Goal: Communication & Community: Participate in discussion

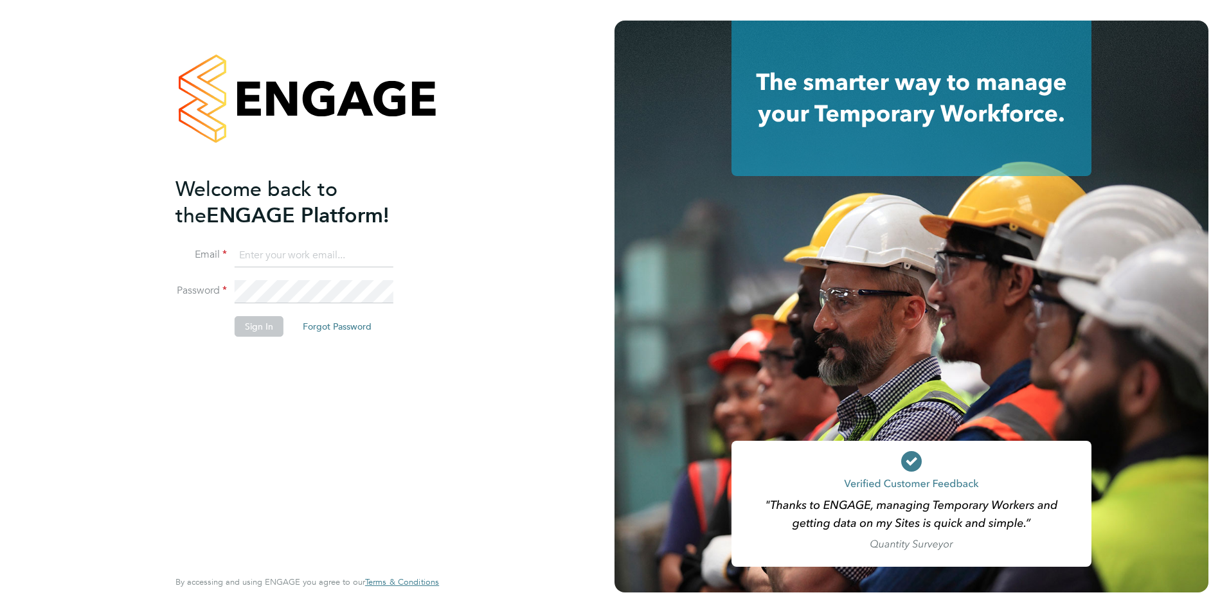
type input "taim@dannysullivan.co.uk"
click at [253, 328] on button "Sign In" at bounding box center [259, 326] width 49 height 21
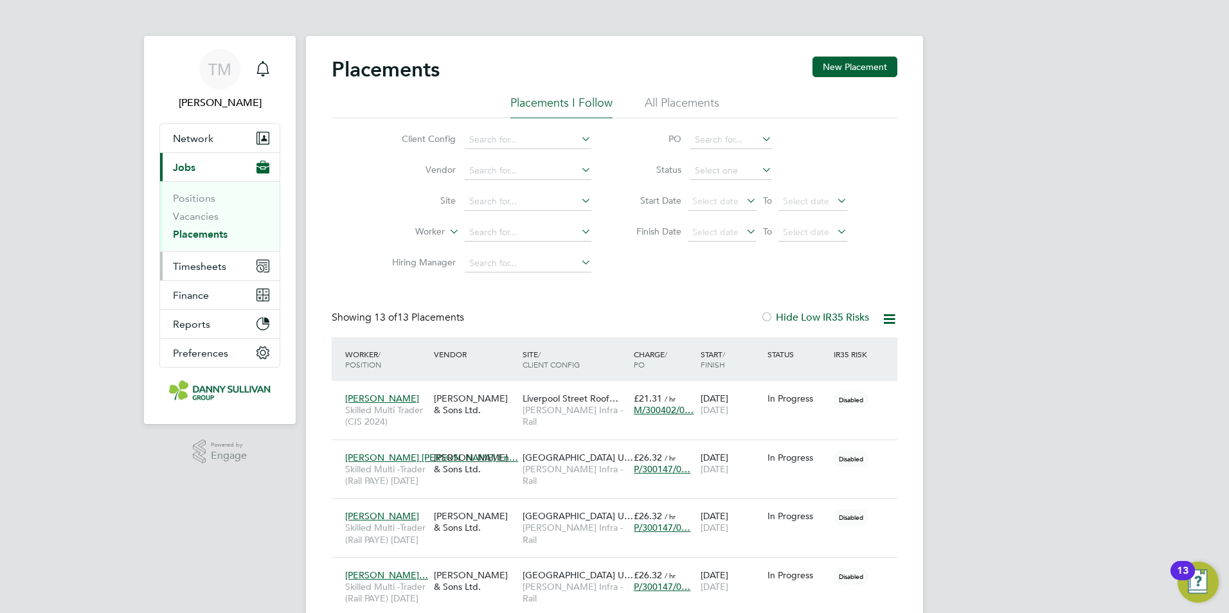
click at [218, 278] on button "Timesheets" at bounding box center [220, 266] width 120 height 28
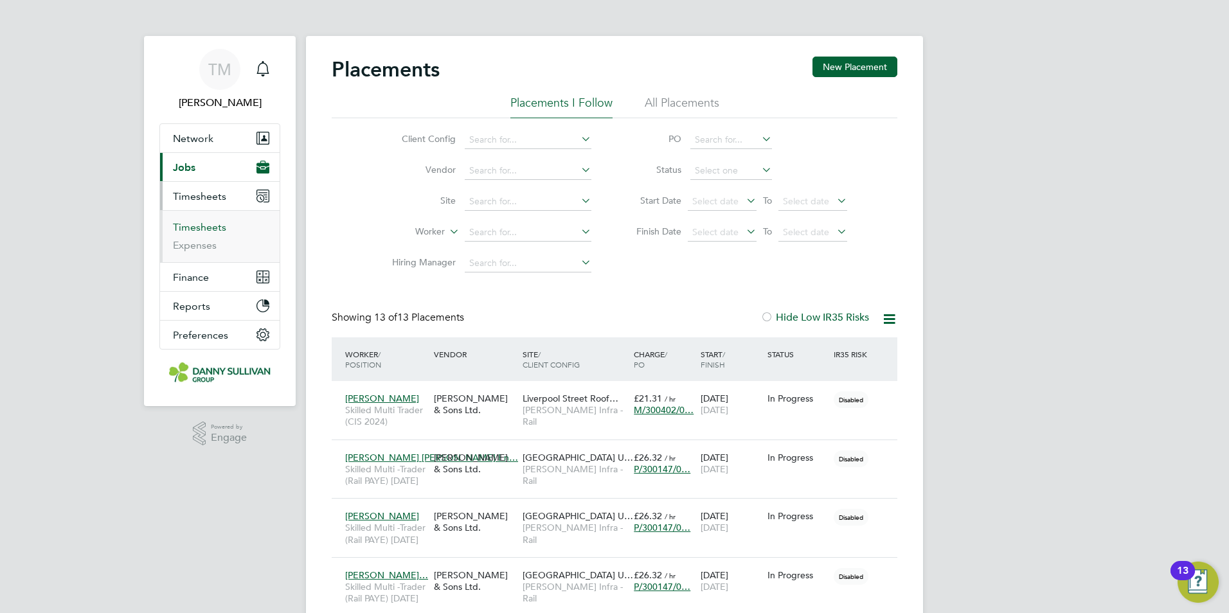
click at [206, 222] on link "Timesheets" at bounding box center [199, 227] width 53 height 12
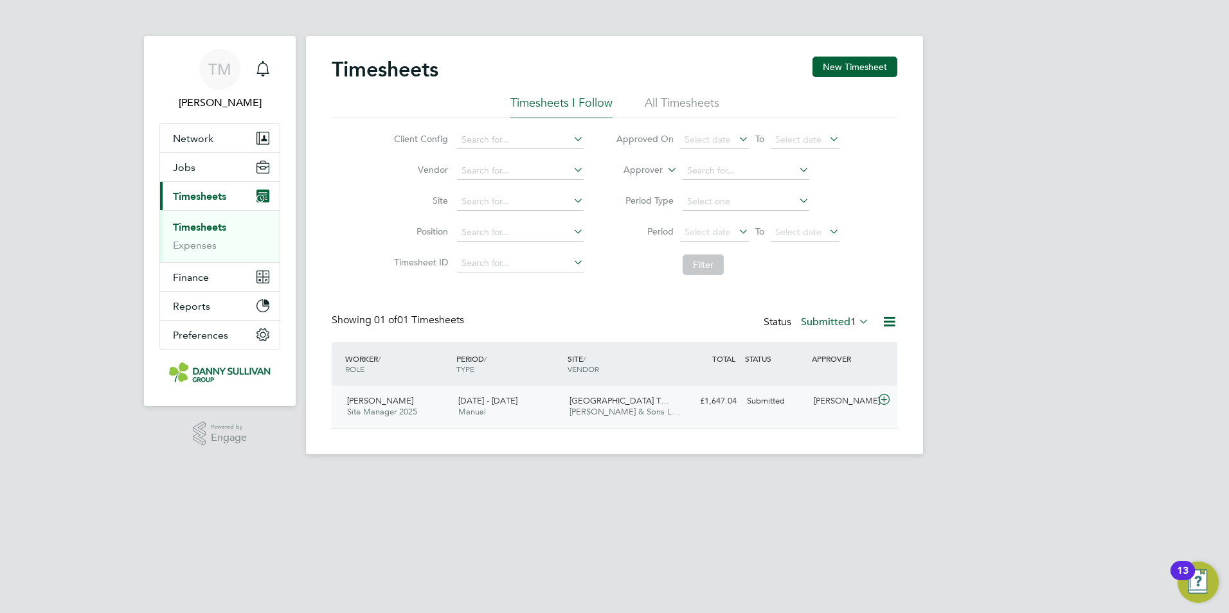
click at [517, 397] on span "[DATE] - [DATE]" at bounding box center [487, 400] width 59 height 11
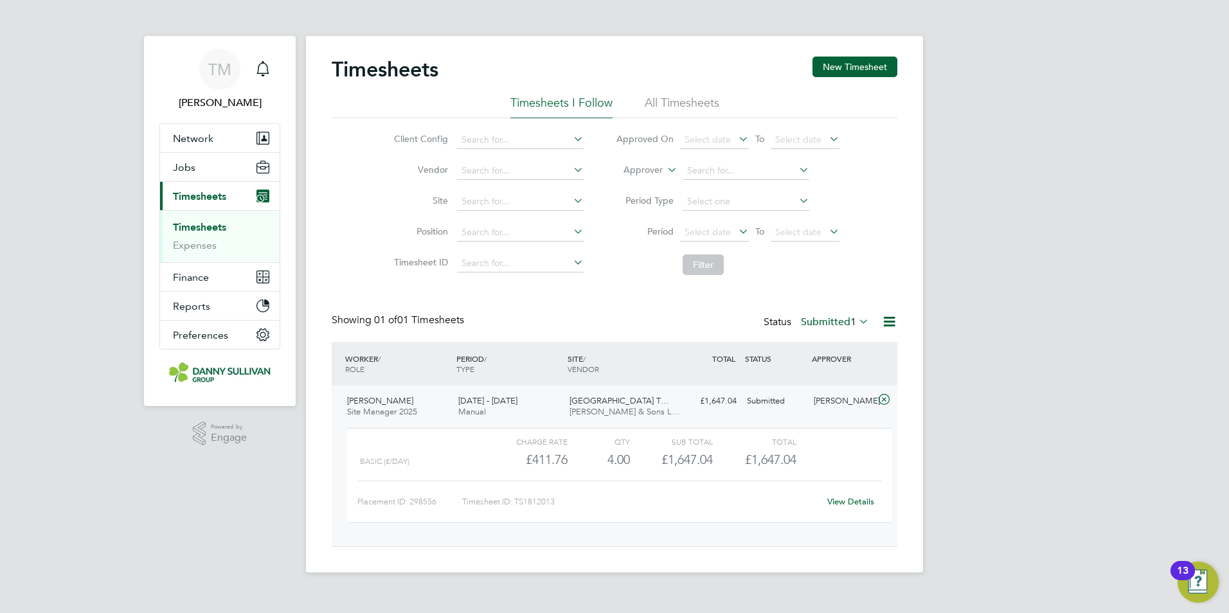
click at [848, 498] on link "View Details" at bounding box center [850, 501] width 47 height 11
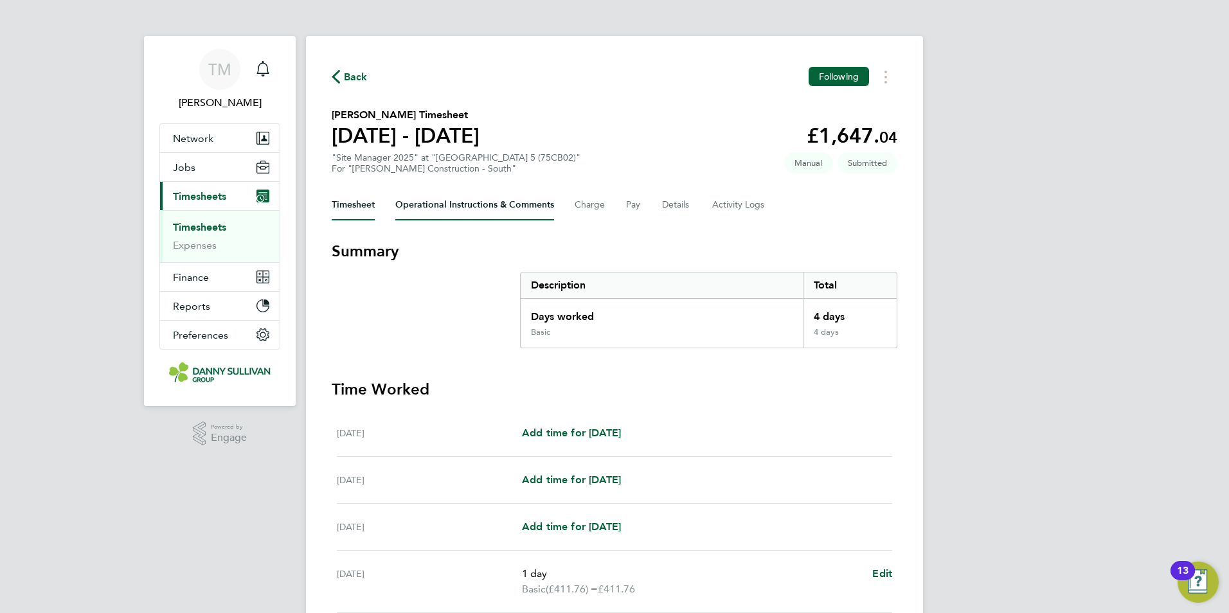
click at [507, 207] on Comments-tab "Operational Instructions & Comments" at bounding box center [474, 205] width 159 height 31
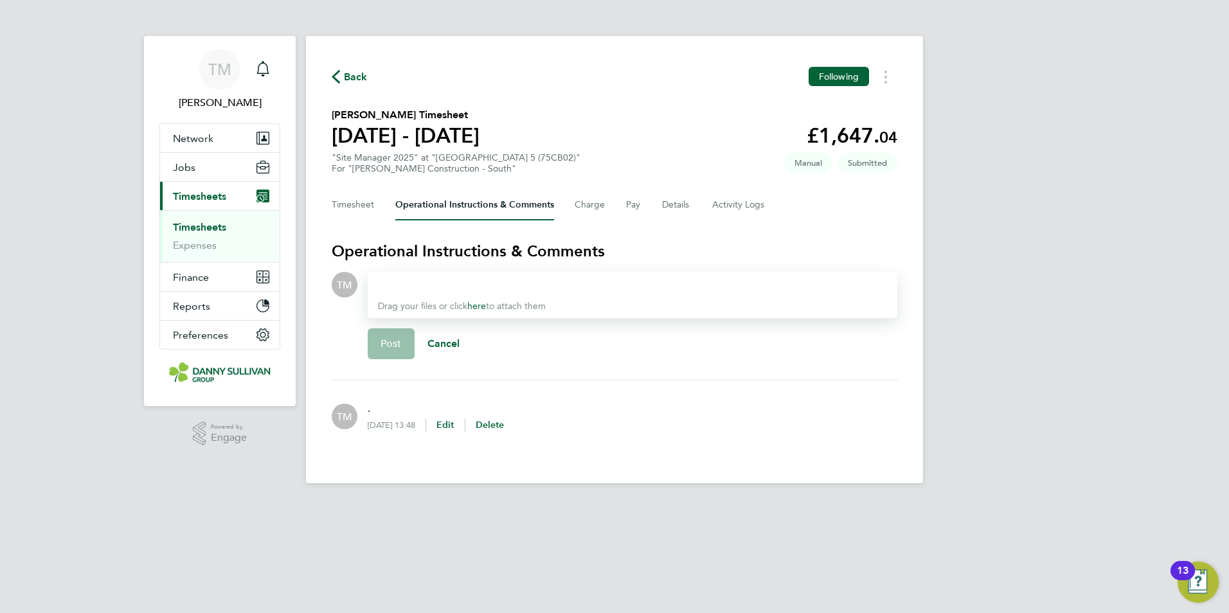
click at [478, 282] on div at bounding box center [632, 284] width 509 height 15
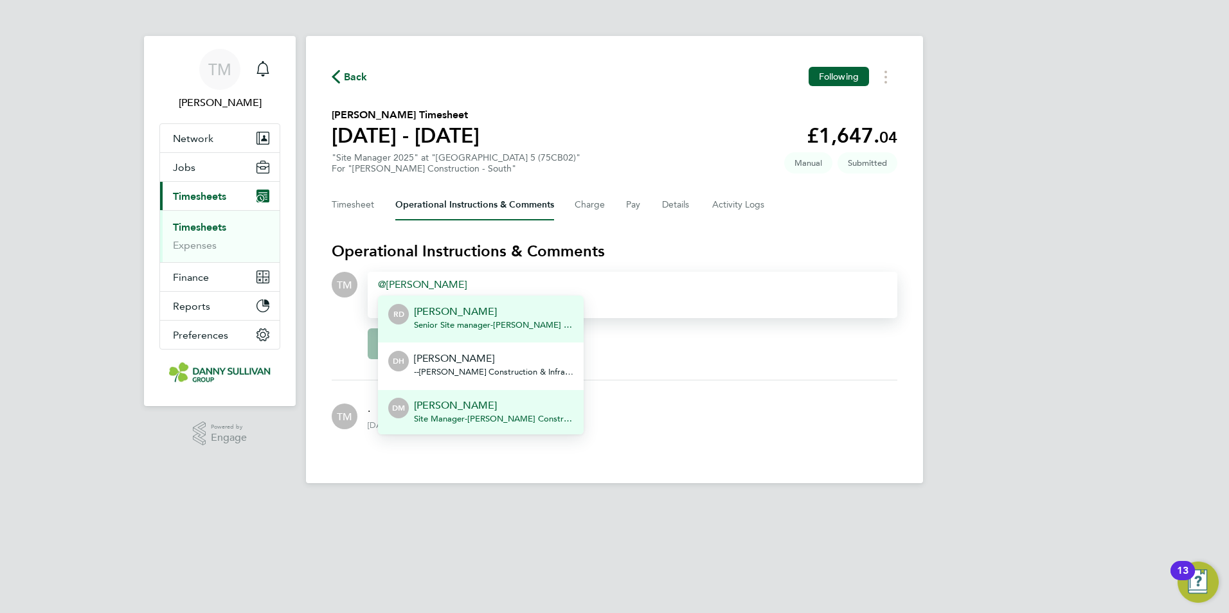
click at [469, 403] on p "[PERSON_NAME]" at bounding box center [493, 405] width 159 height 15
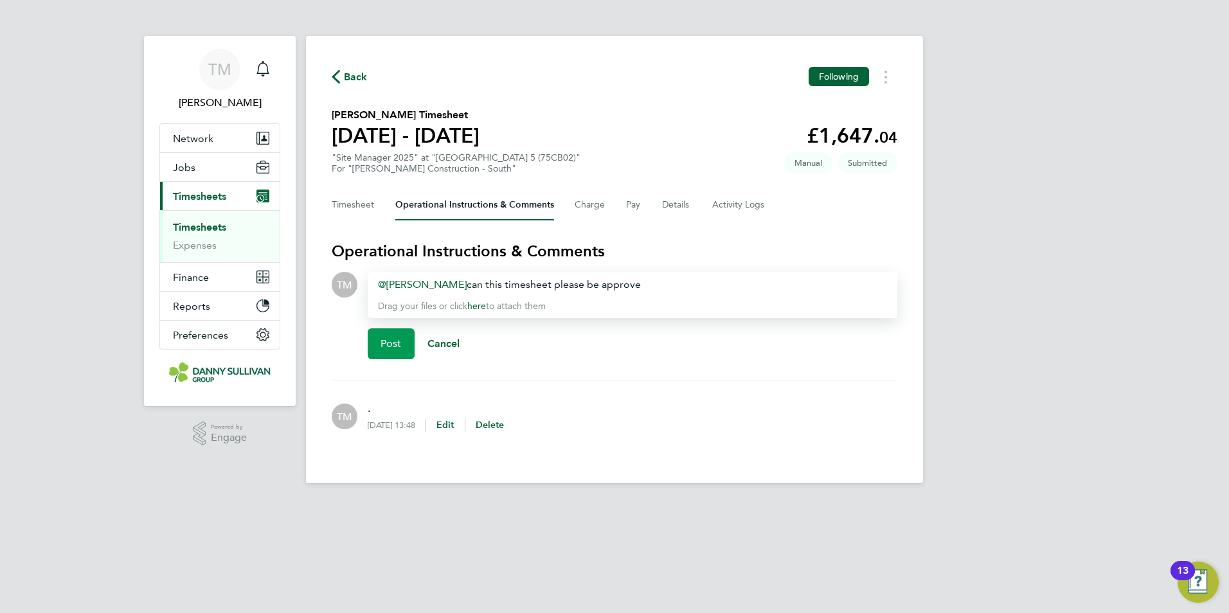
click at [400, 348] on span "Post" at bounding box center [391, 343] width 21 height 13
